Goal: Task Accomplishment & Management: Use online tool/utility

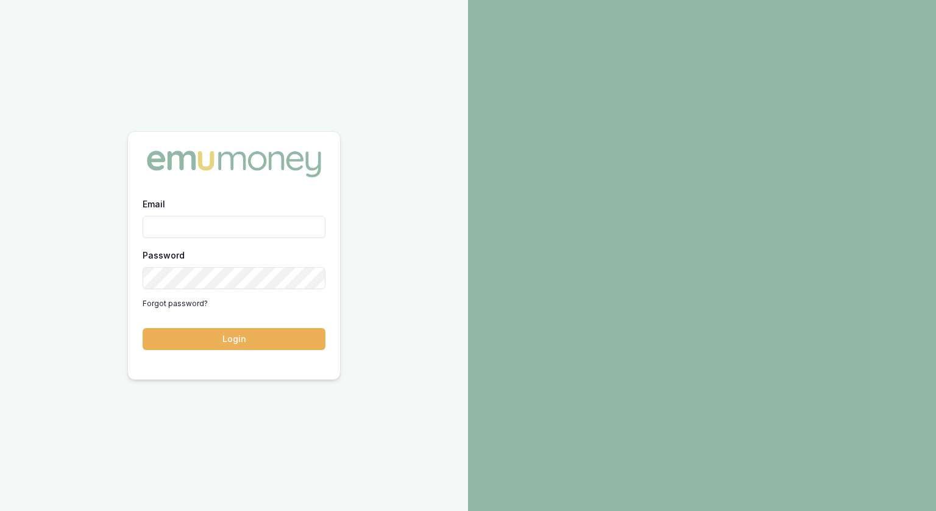
type input "[PERSON_NAME][EMAIL_ADDRESS][PERSON_NAME][DOMAIN_NAME]"
click at [390, 292] on div "Email [PERSON_NAME][EMAIL_ADDRESS][PERSON_NAME][DOMAIN_NAME] Password Forgot pa…" at bounding box center [234, 255] width 468 height 511
drag, startPoint x: 379, startPoint y: 307, endPoint x: 367, endPoint y: 309, distance: 12.3
click at [367, 309] on div "Email [PERSON_NAME][EMAIL_ADDRESS][PERSON_NAME][DOMAIN_NAME] Password Forgot pa…" at bounding box center [234, 255] width 468 height 511
click at [329, 333] on div "Email [PERSON_NAME][EMAIL_ADDRESS][PERSON_NAME][DOMAIN_NAME] Password Forgot pa…" at bounding box center [234, 280] width 212 height 168
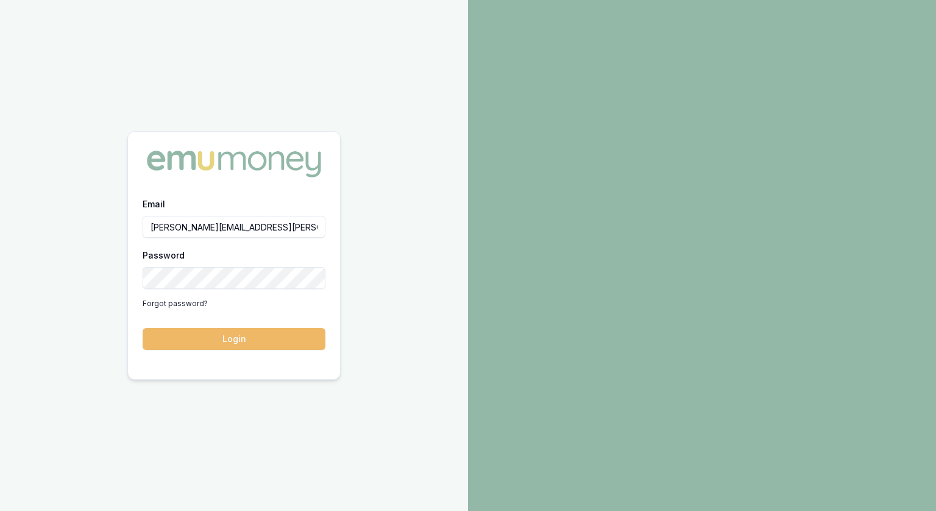
click at [299, 343] on button "Login" at bounding box center [234, 339] width 183 height 22
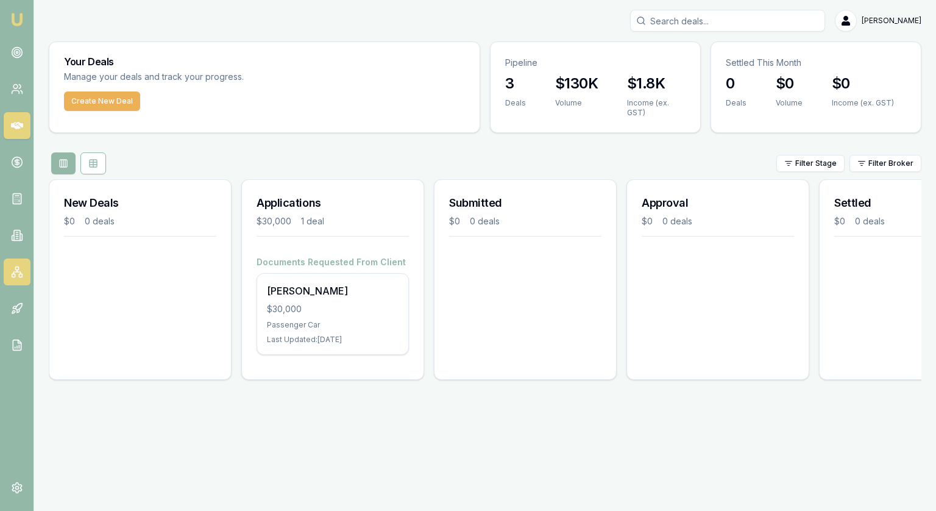
click at [10, 272] on link at bounding box center [17, 271] width 27 height 27
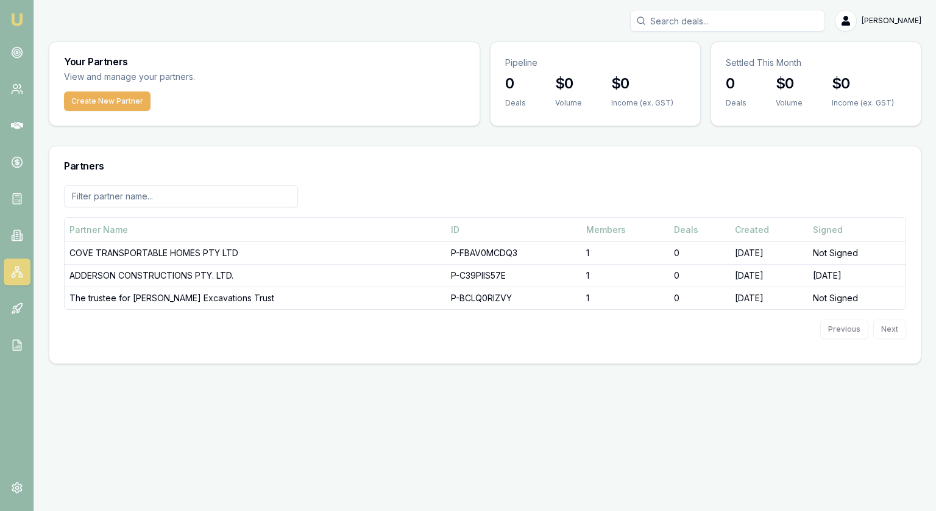
click at [21, 23] on img at bounding box center [17, 19] width 15 height 15
